Goal: Information Seeking & Learning: Learn about a topic

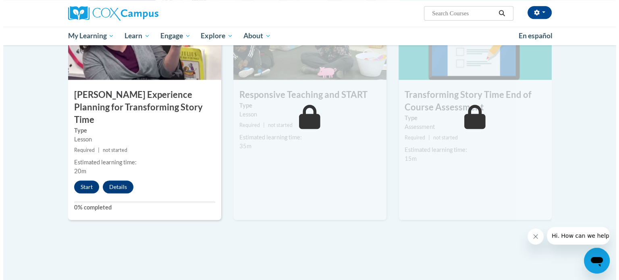
scroll to position [652, 0]
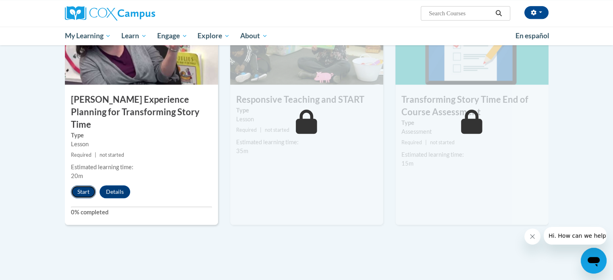
click at [83, 185] on button "Start" at bounding box center [83, 191] width 25 height 13
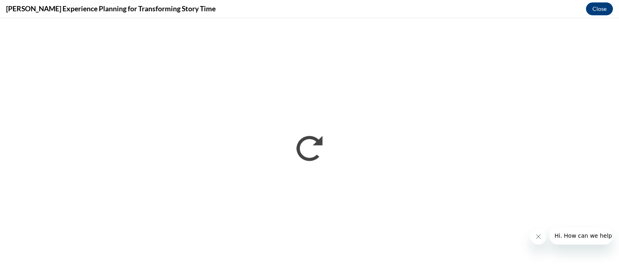
scroll to position [0, 0]
